Goal: Book appointment/travel/reservation

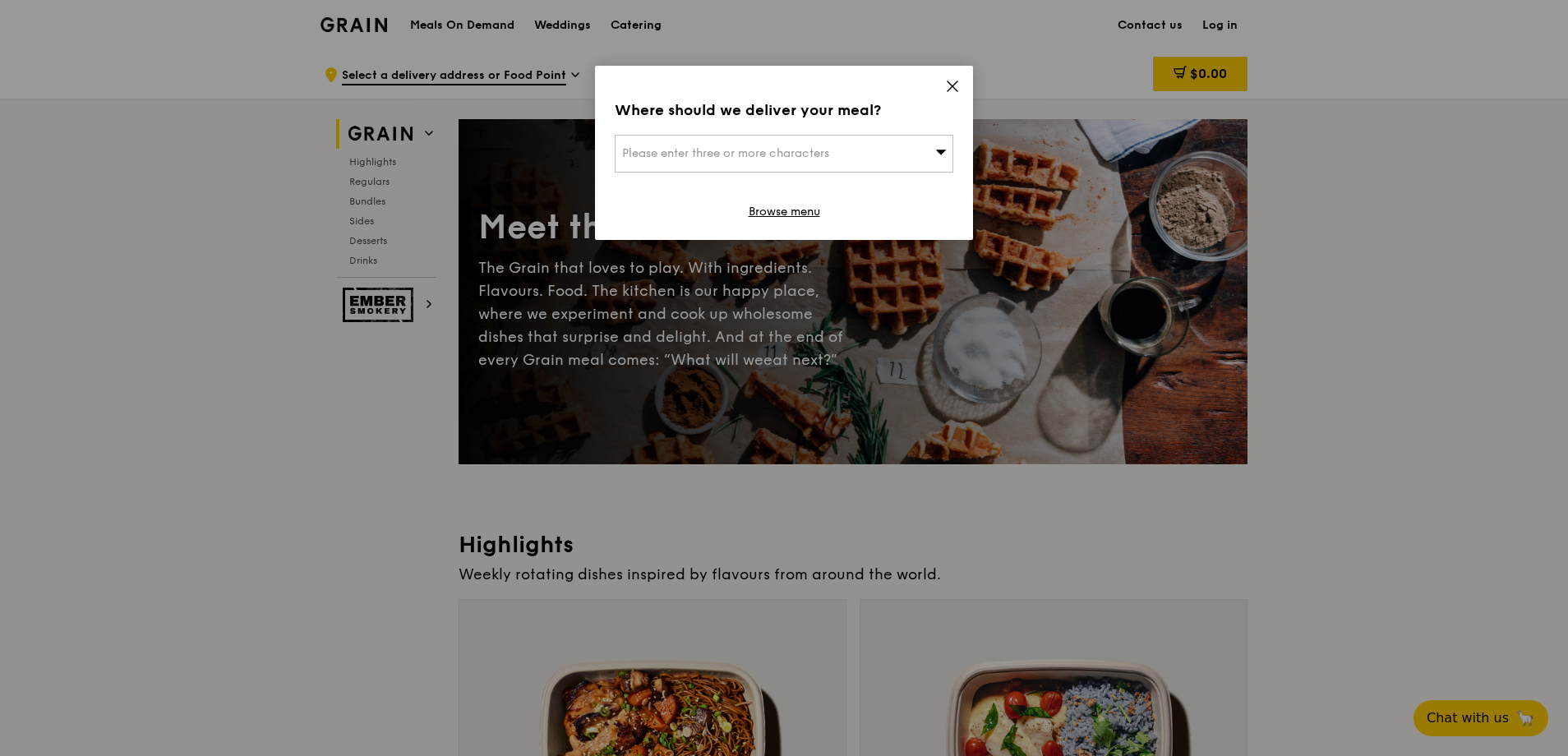
click at [799, 156] on span "Please enter three or more characters" at bounding box center [726, 153] width 207 height 14
type input "Health Promotion Board"
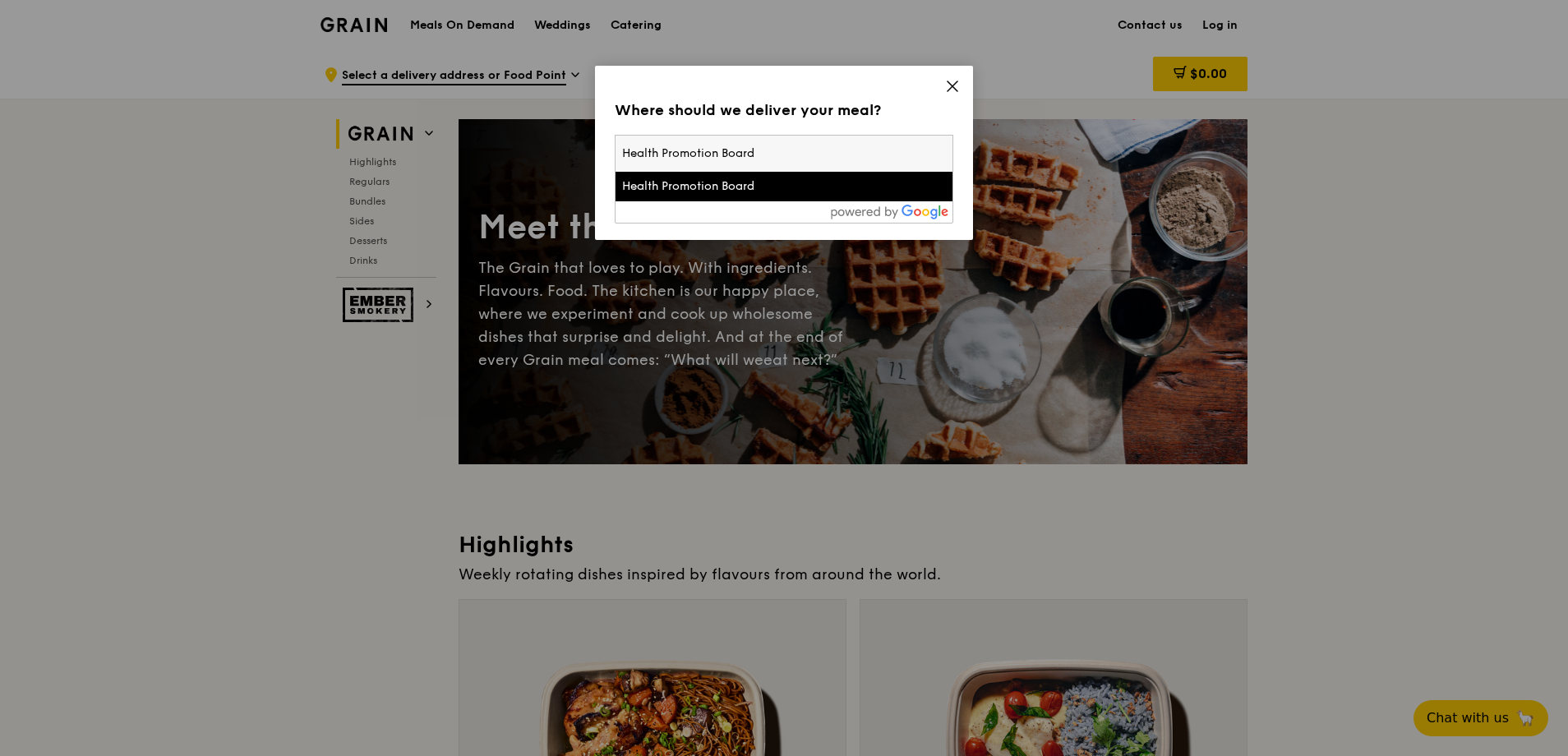
click at [755, 185] on div "Health Promotion Board" at bounding box center [743, 186] width 243 height 16
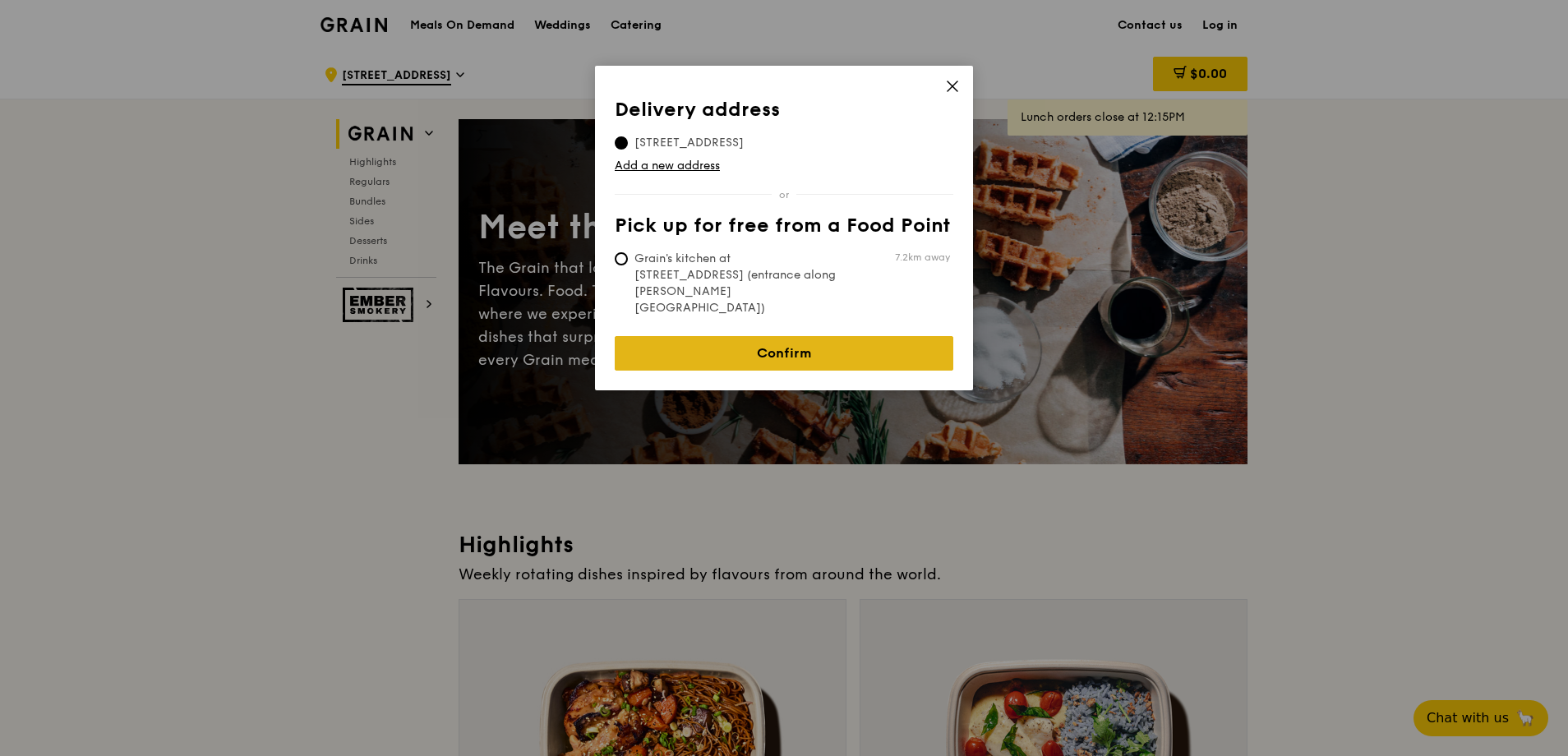
click at [902, 336] on link "Confirm" at bounding box center [784, 353] width 338 height 35
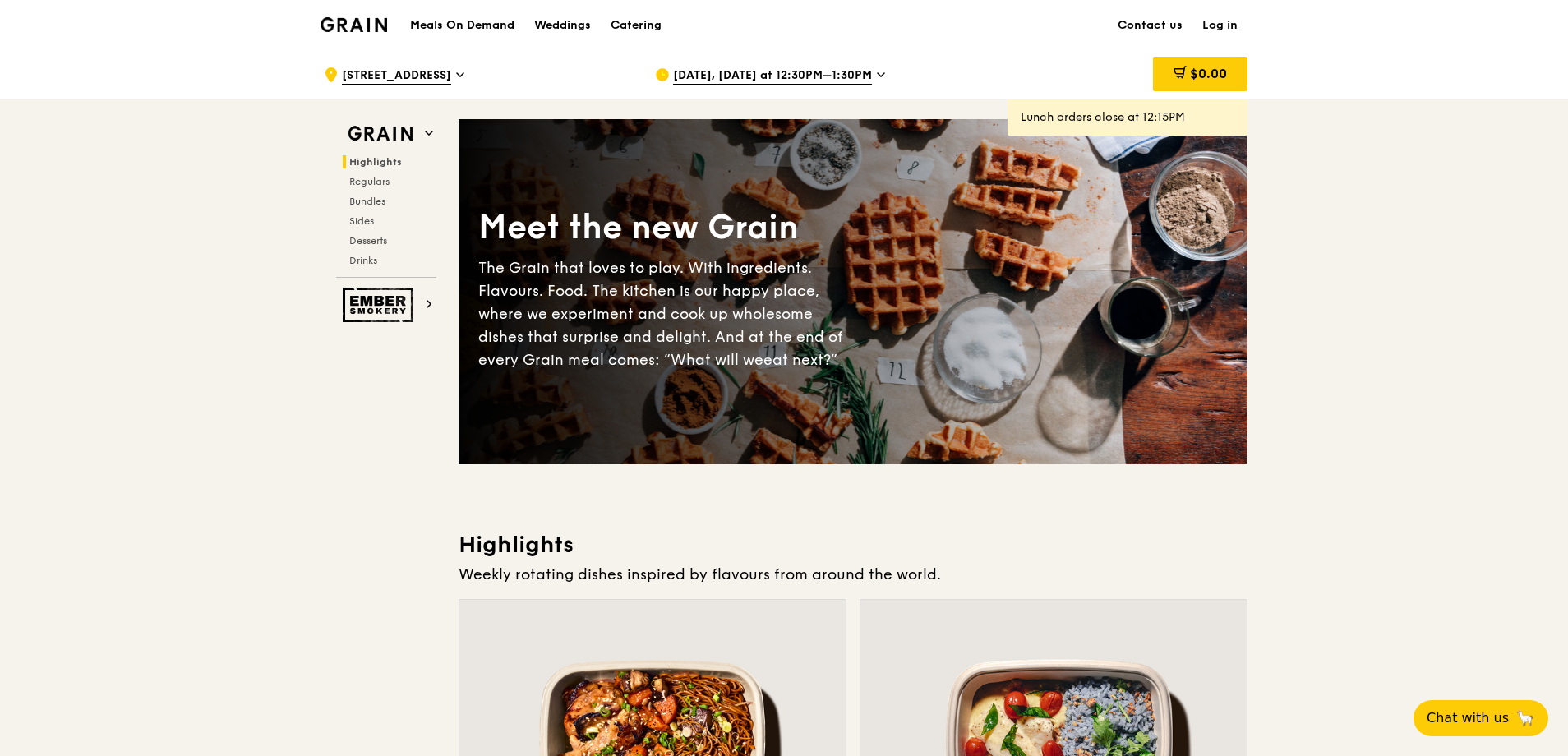
click at [877, 71] on icon at bounding box center [881, 75] width 8 height 15
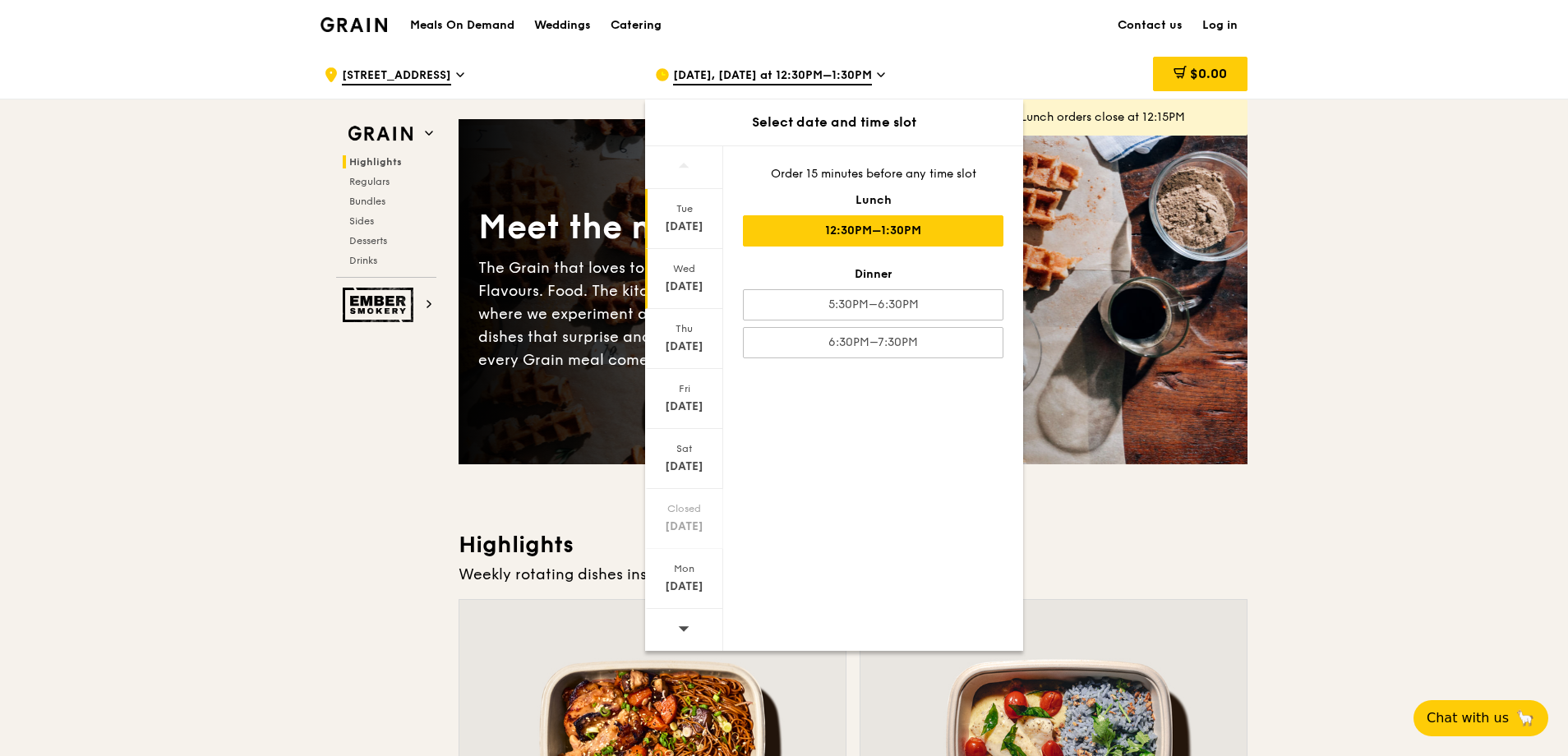
click at [678, 282] on div "[DATE]" at bounding box center [684, 287] width 73 height 16
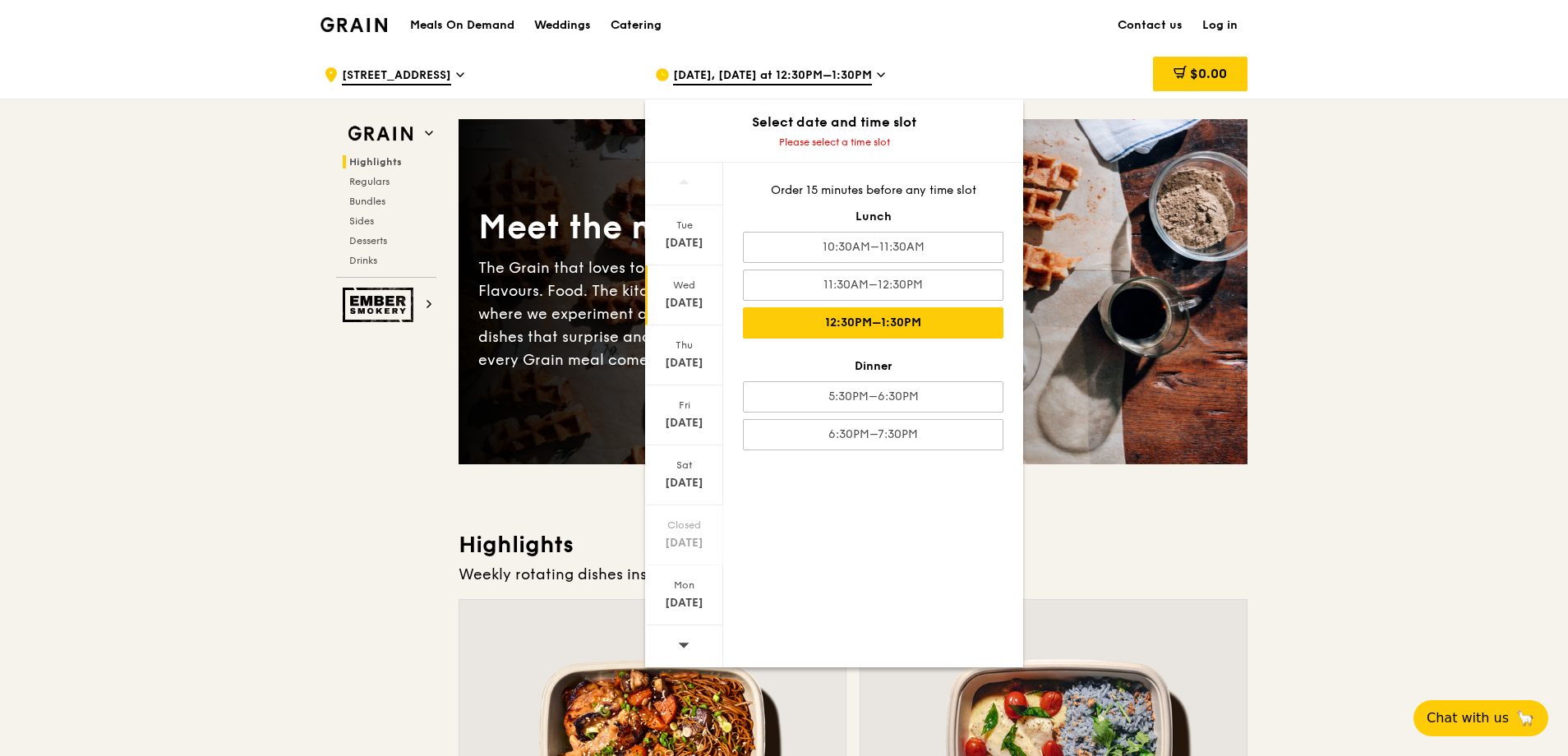
click at [944, 315] on div "12:30PM–1:30PM" at bounding box center [873, 322] width 261 height 31
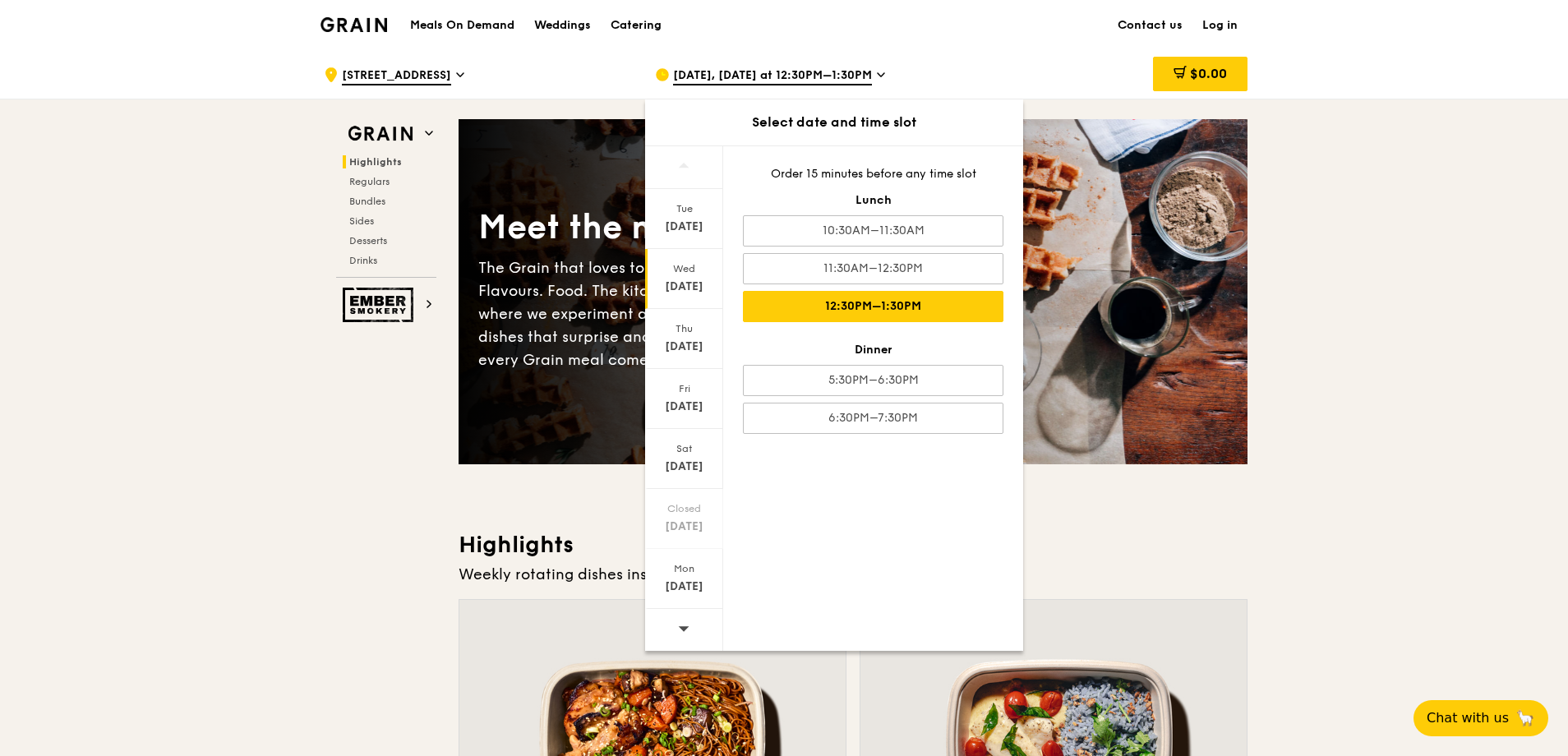
click at [909, 305] on div "12:30PM–1:30PM" at bounding box center [873, 306] width 261 height 31
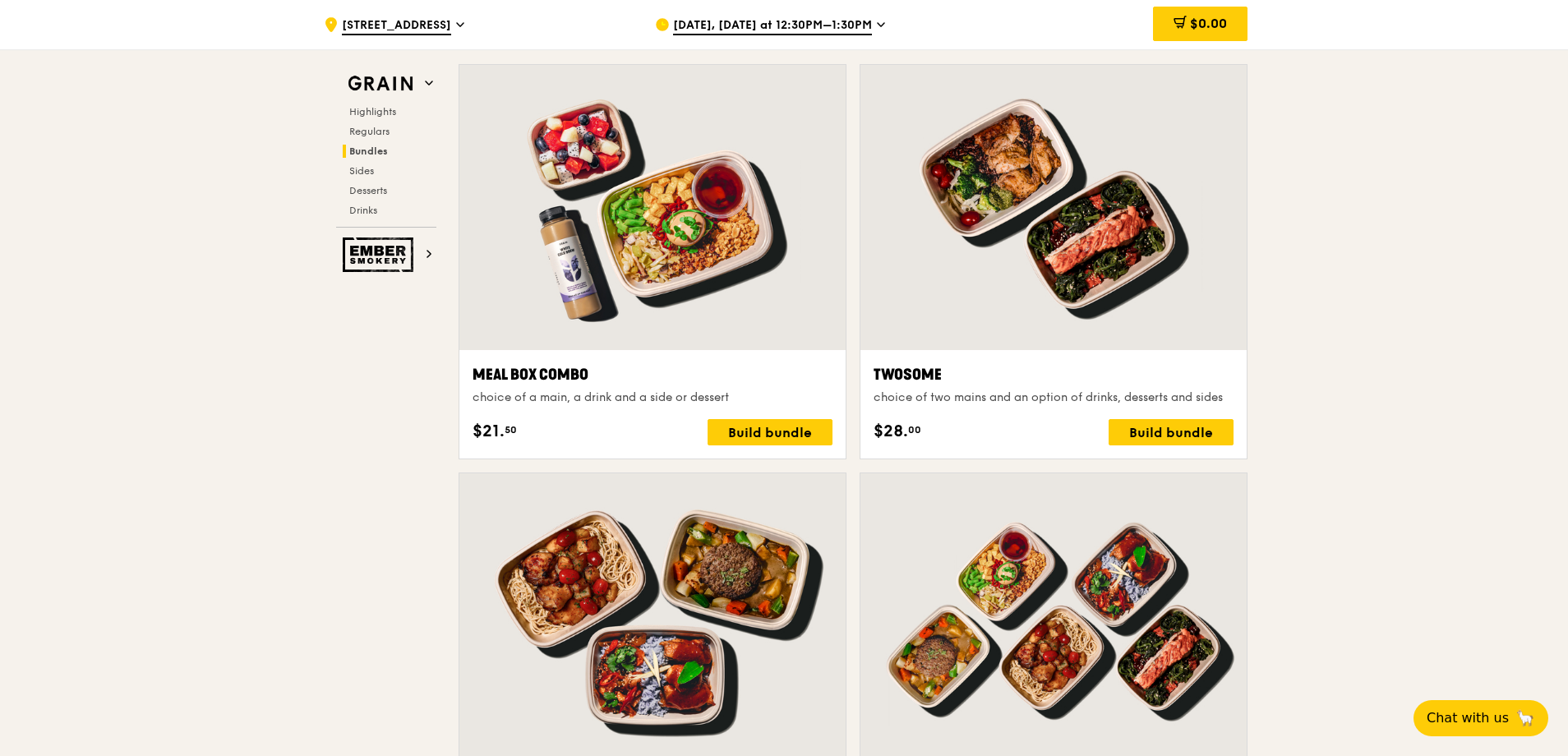
scroll to position [2384, 0]
